Goal: Find specific page/section: Find specific page/section

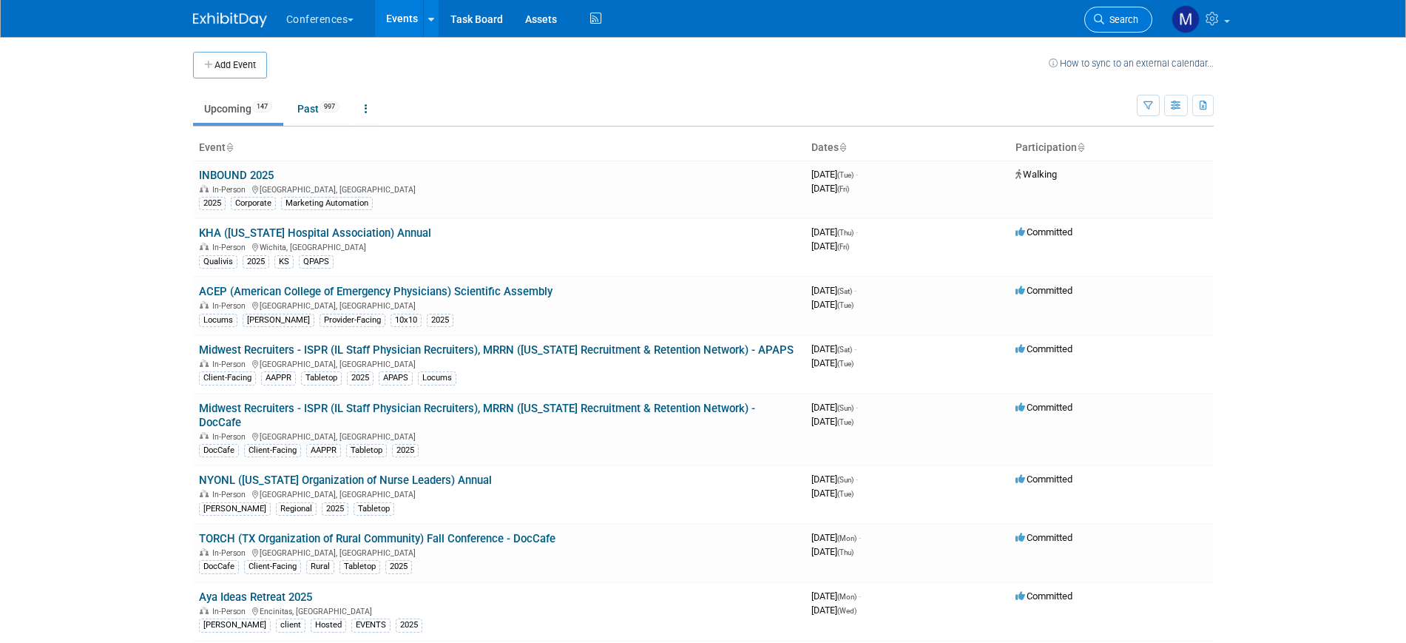
click at [1105, 25] on link "Search" at bounding box center [1118, 20] width 68 height 26
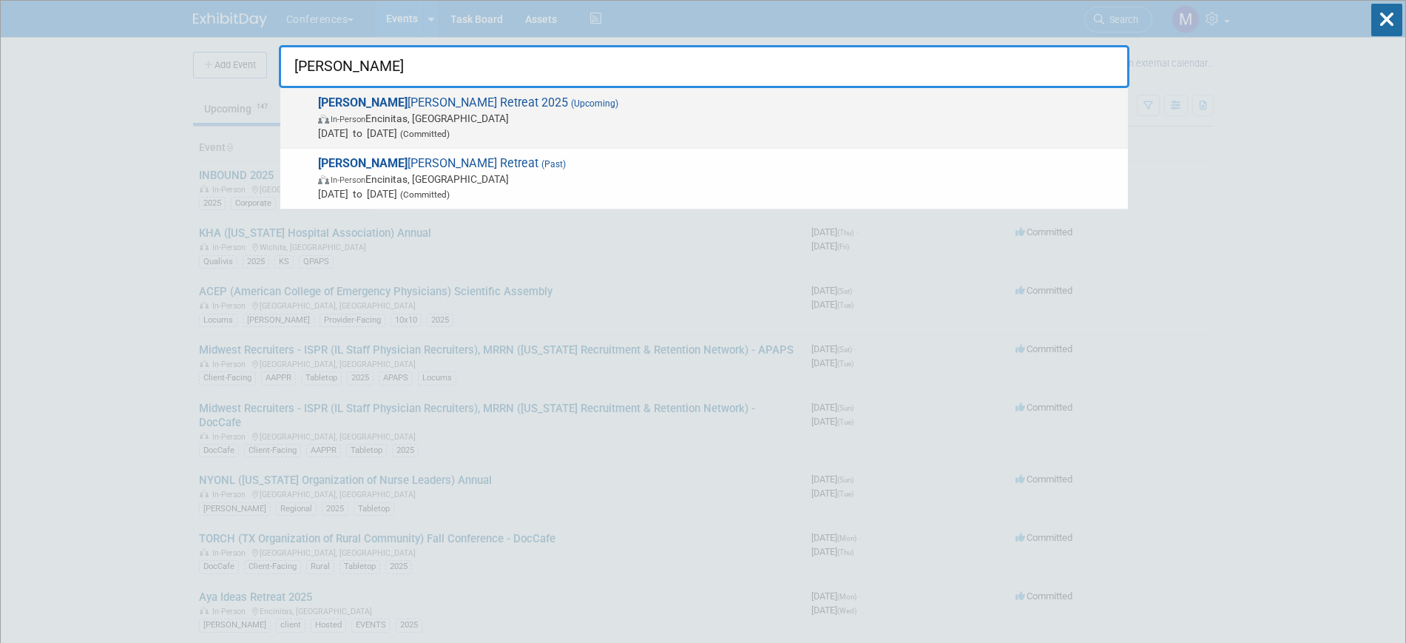
type input "[PERSON_NAME]"
click at [467, 112] on span "In-Person Encinitas, [GEOGRAPHIC_DATA]" at bounding box center [719, 118] width 803 height 15
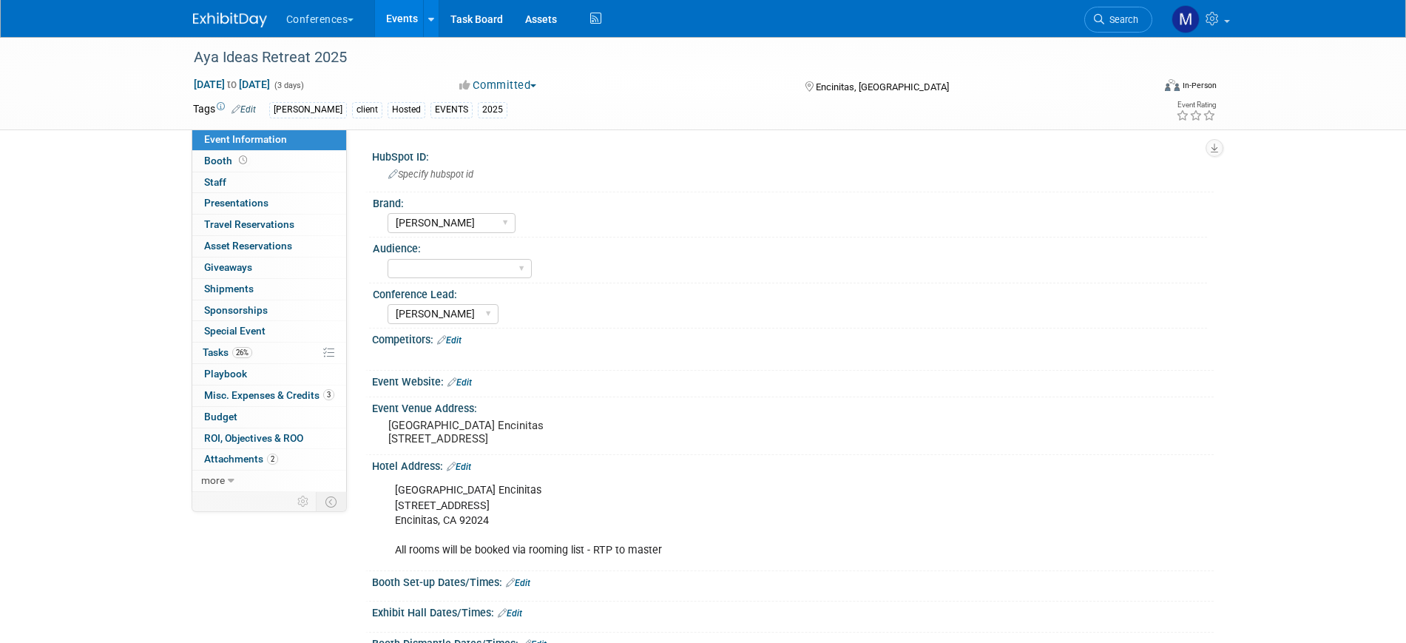
select select "[PERSON_NAME]"
select select "Stephanie"
click at [239, 391] on span "Misc. Expenses & Credits 3" at bounding box center [269, 395] width 130 height 12
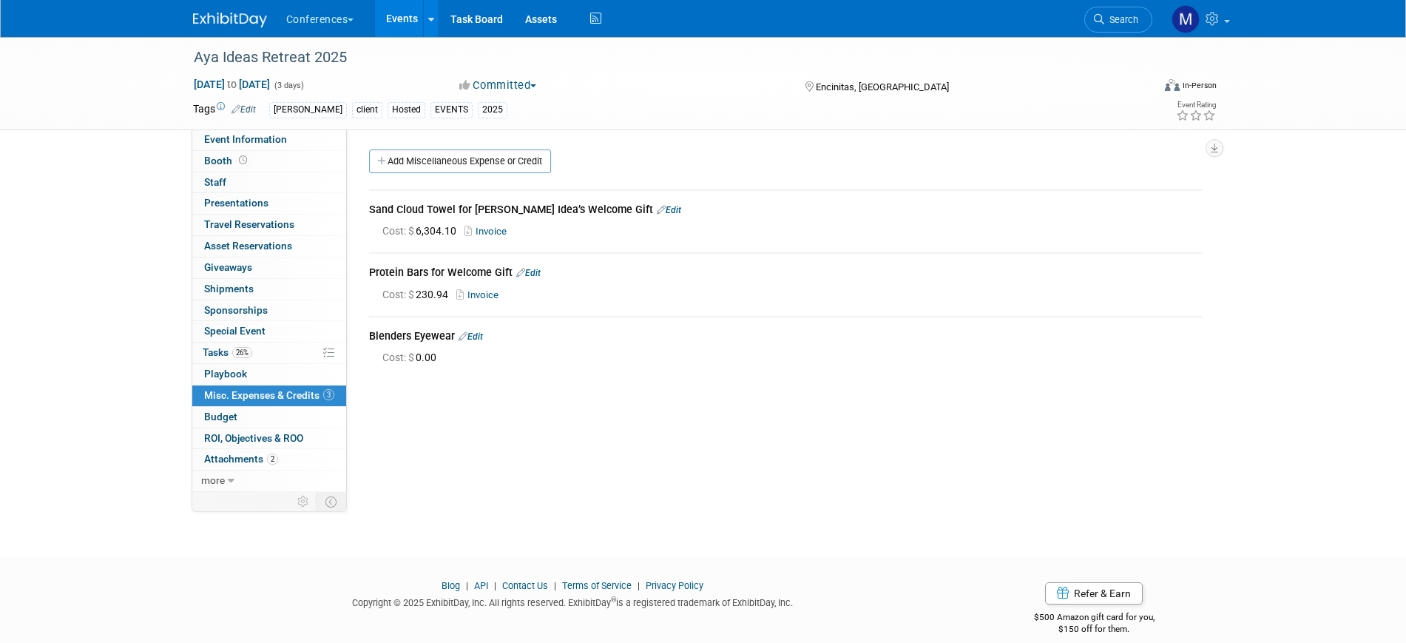
click at [492, 232] on link "Invoice" at bounding box center [489, 231] width 48 height 11
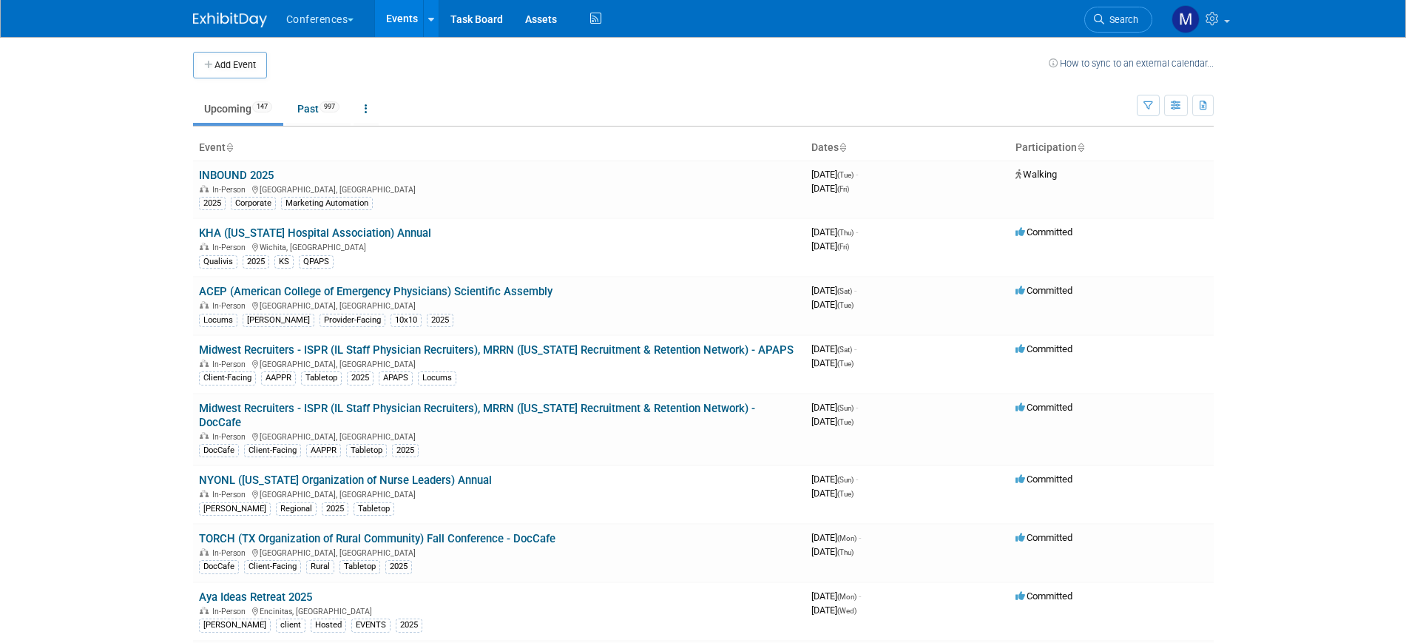
click at [1118, 20] on span "Search" at bounding box center [1121, 19] width 34 height 11
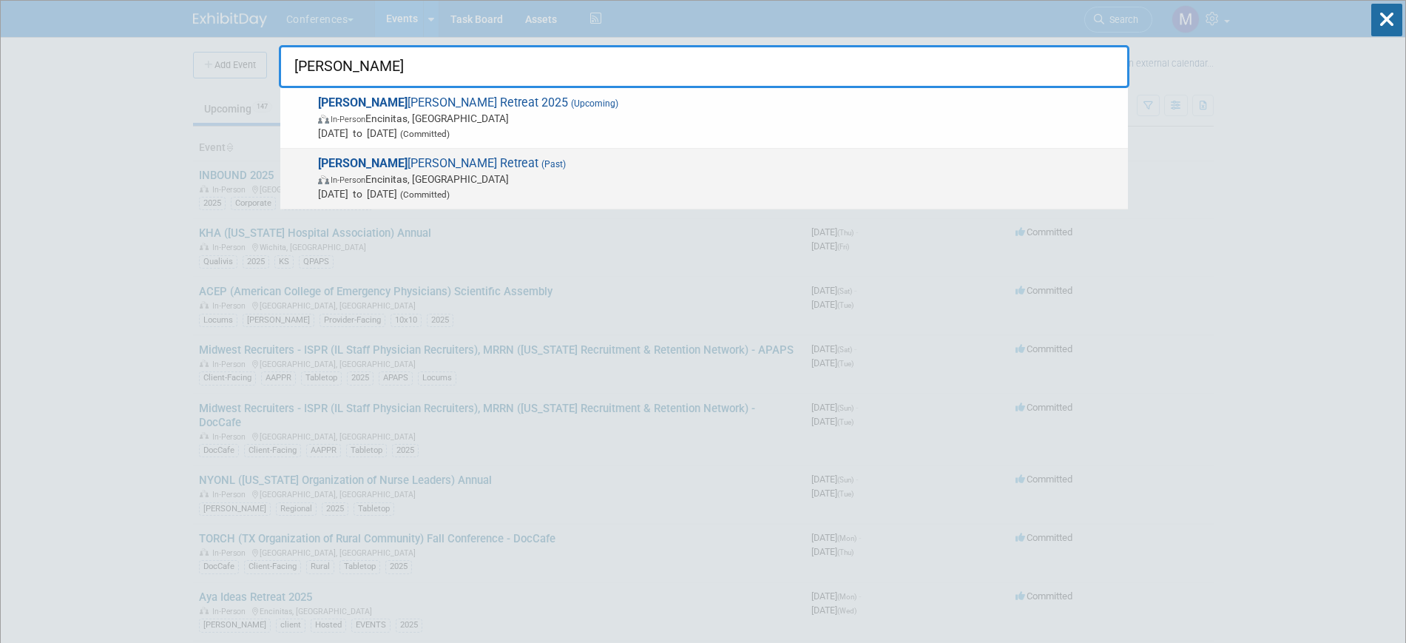
type input "[PERSON_NAME]"
click at [402, 165] on span "Aya I deas Retreat (Past) In-Person Encinitas, CA Sep 10, 2024 to Sep 12, 2024 …" at bounding box center [717, 178] width 807 height 45
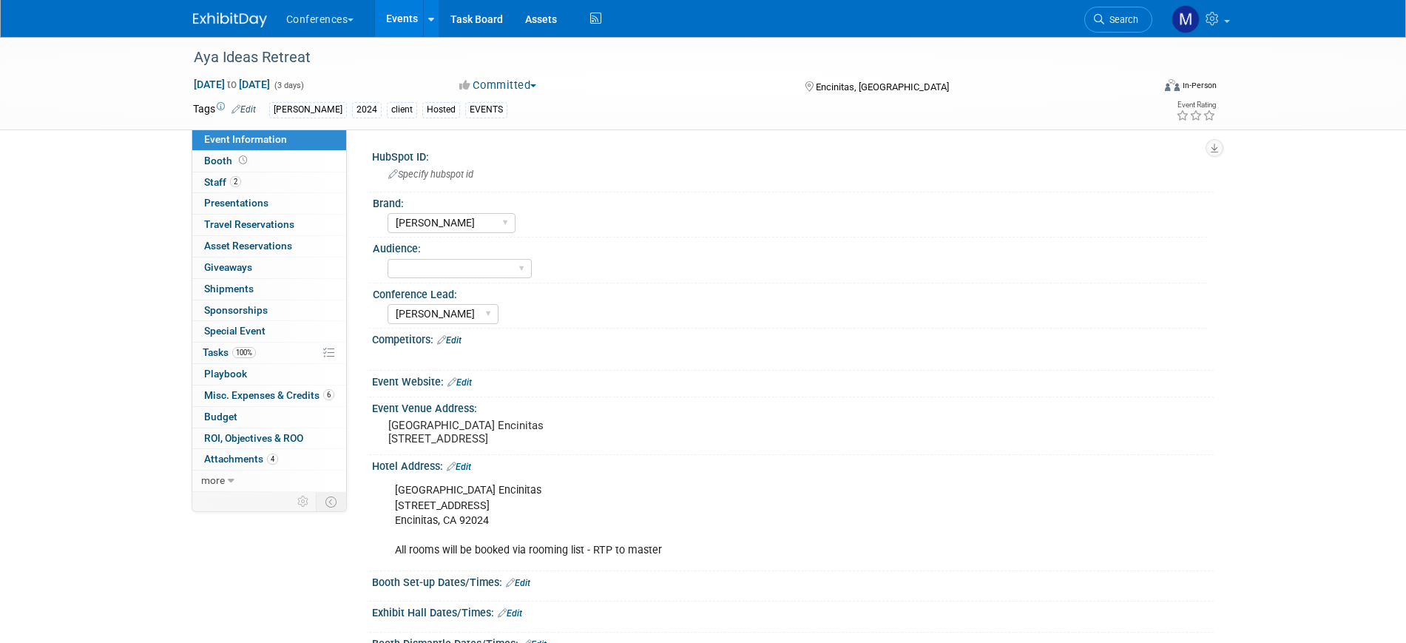
select select "[PERSON_NAME]"
select select "Stephanie"
click at [234, 353] on span "100%" at bounding box center [244, 352] width 24 height 11
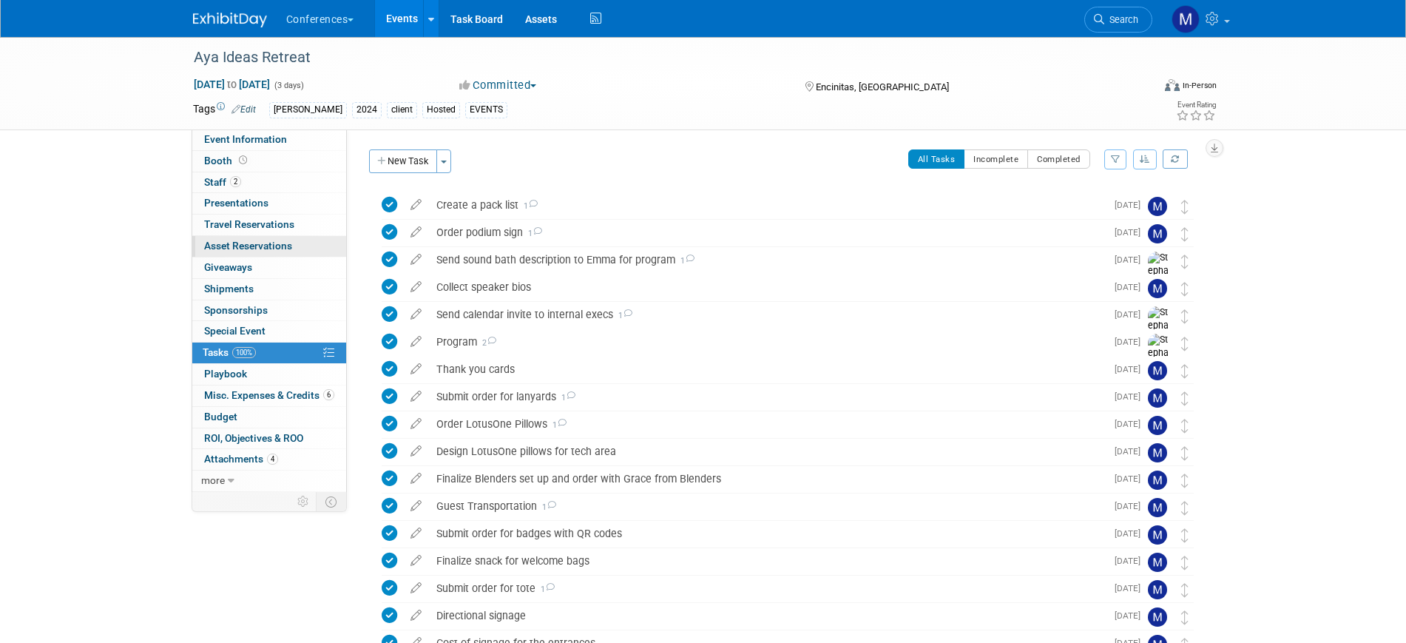
click at [249, 241] on span "Asset Reservations 0" at bounding box center [248, 246] width 88 height 12
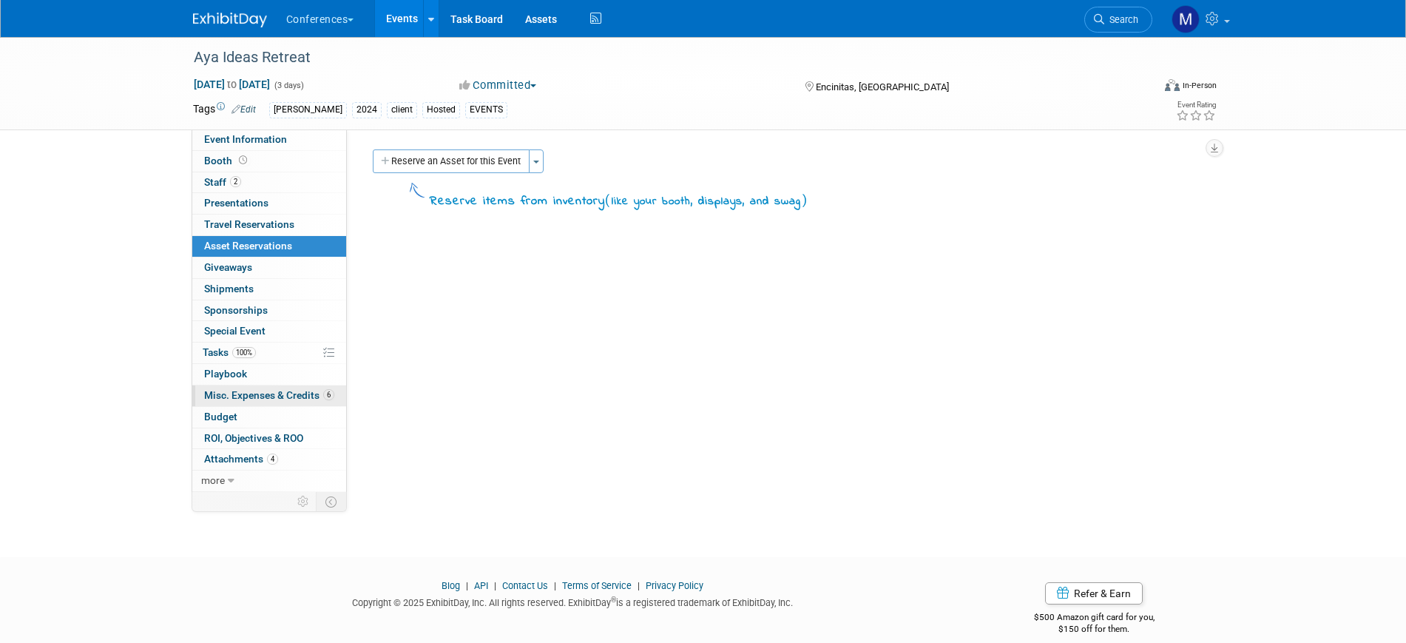
click at [274, 401] on link "6 Misc. Expenses & Credits 6" at bounding box center [269, 395] width 154 height 21
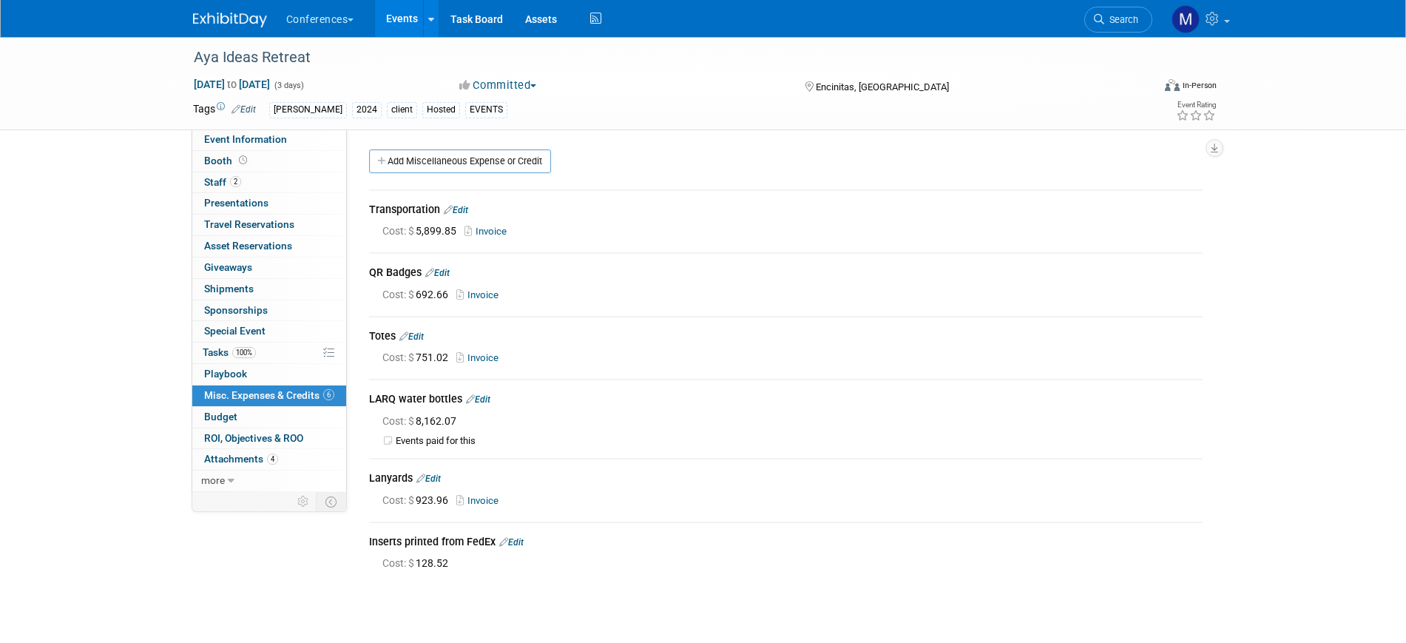
click at [483, 353] on link "Invoice" at bounding box center [480, 357] width 48 height 11
click at [480, 354] on link "Invoice" at bounding box center [480, 357] width 48 height 11
